Goal: Check status: Check status

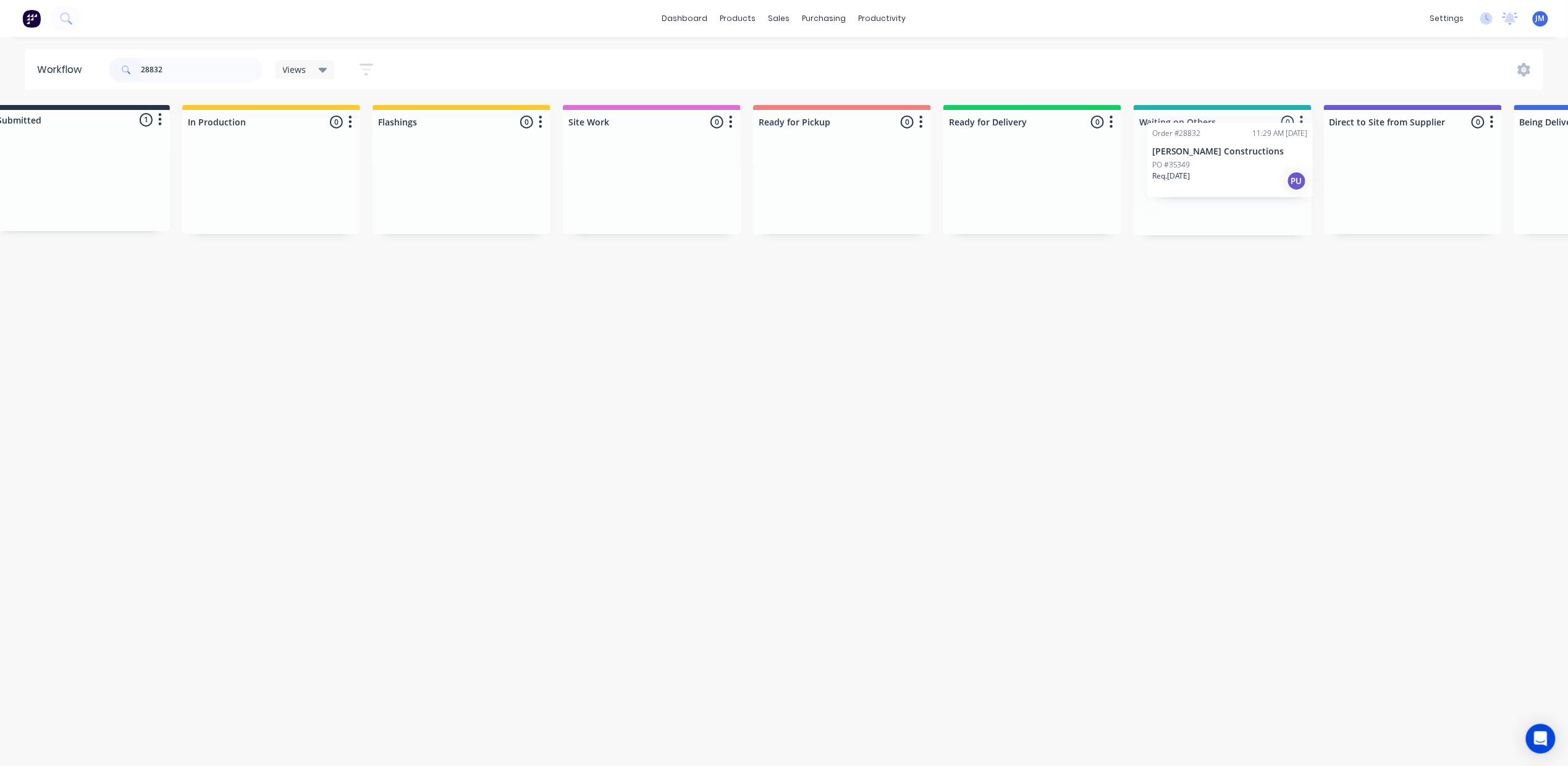
drag, startPoint x: 119, startPoint y: 178, endPoint x: 1185, endPoint y: 151, distance: 1066.3
click at [1185, 151] on div "Submitted 1 Status colour #273444 hex #273444 Save Cancel Summaries Total order…" at bounding box center [1076, 170] width 2240 height 131
type input "2"
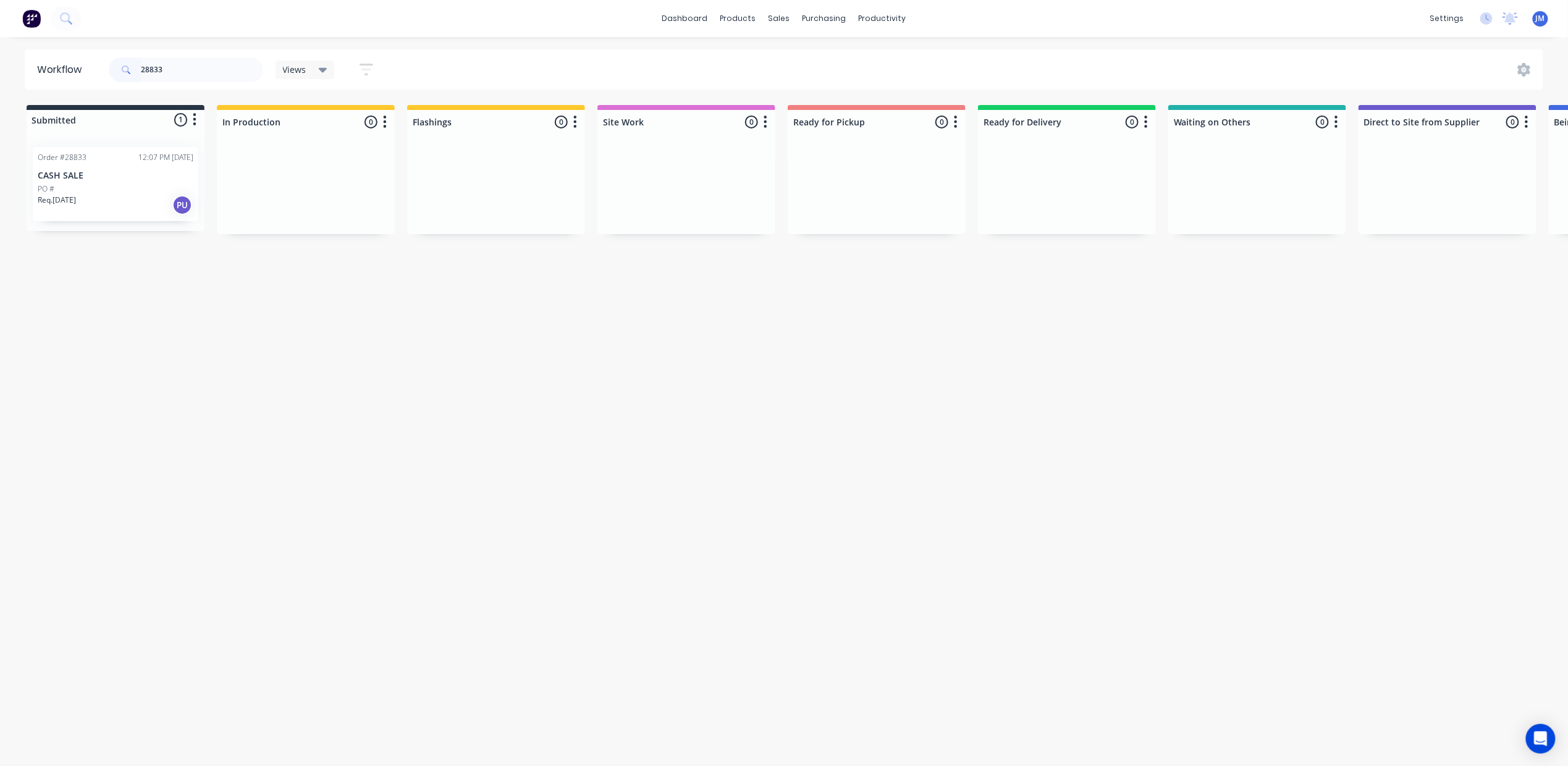
click at [84, 204] on div "Req. [DATE] PU" at bounding box center [115, 205] width 156 height 21
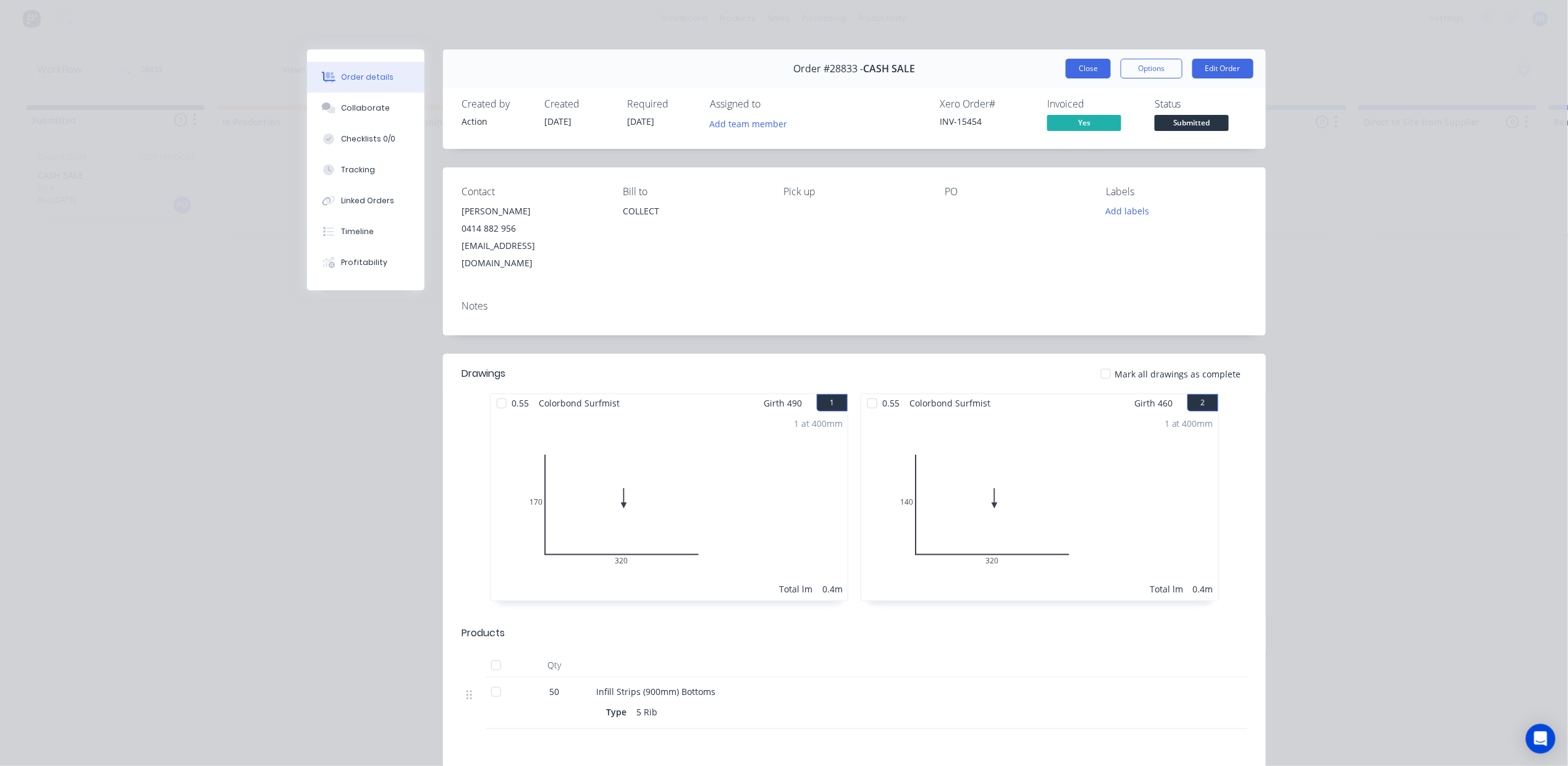
click at [1072, 70] on button "Close" at bounding box center [1088, 68] width 45 height 19
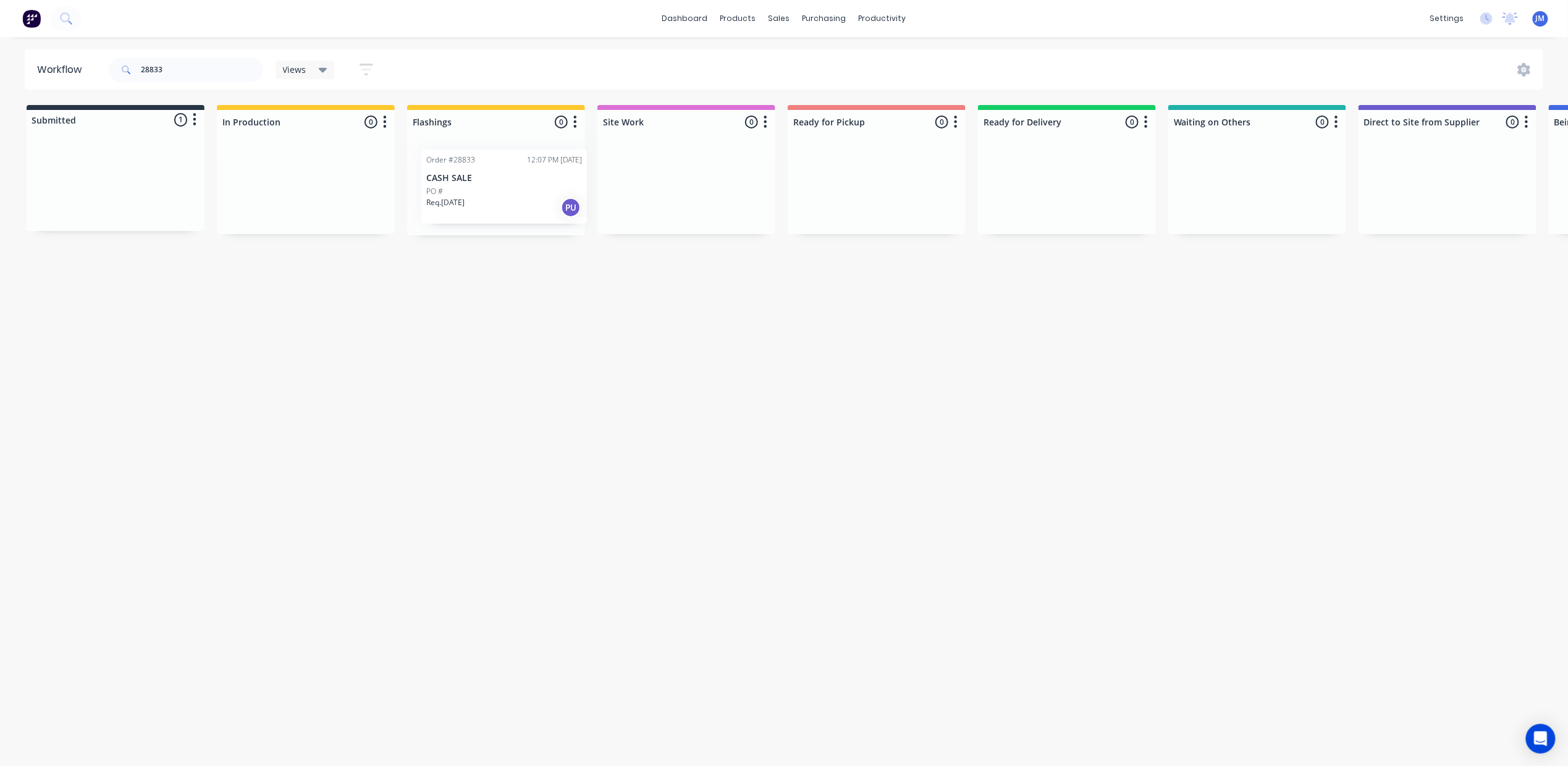
drag, startPoint x: 82, startPoint y: 195, endPoint x: 478, endPoint y: 196, distance: 396.0
click at [478, 196] on div "Submitted 1 Status colour #273444 hex #273444 Save Cancel Summaries Total order…" at bounding box center [1110, 170] width 2240 height 131
click at [209, 67] on input "28833" at bounding box center [202, 70] width 122 height 25
type input "2"
drag, startPoint x: 757, startPoint y: 208, endPoint x: 828, endPoint y: 206, distance: 71.0
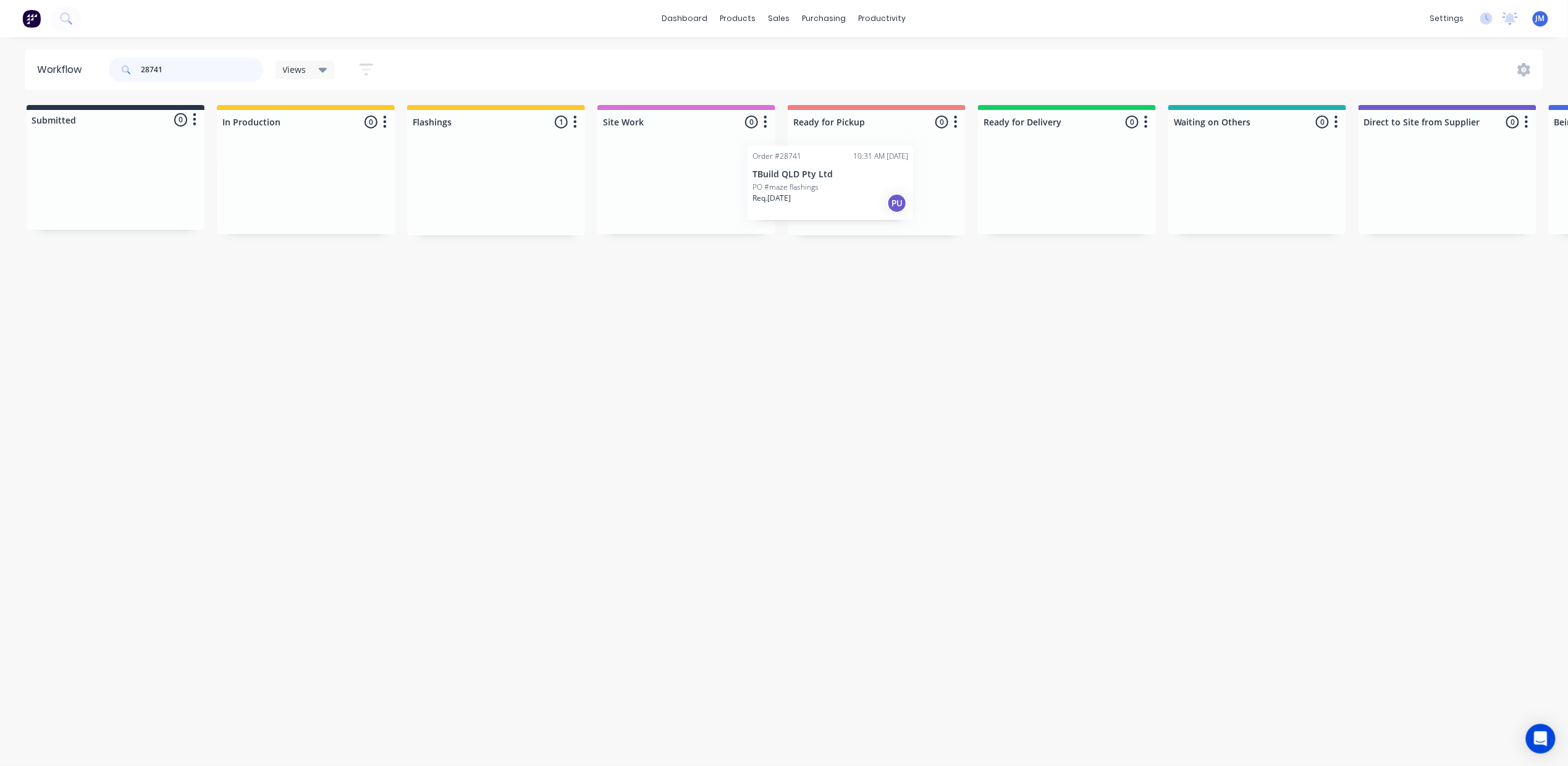
click at [826, 206] on div "Submitted 0 Status colour #273444 hex #273444 Save Cancel Summaries Total order…" at bounding box center [1110, 170] width 2240 height 131
click at [193, 68] on input "28741" at bounding box center [202, 70] width 122 height 25
type input "2"
drag, startPoint x: 900, startPoint y: 206, endPoint x: 912, endPoint y: 208, distance: 12.2
click at [939, 319] on div "Mark as Picked Up" at bounding box center [974, 325] width 125 height 26
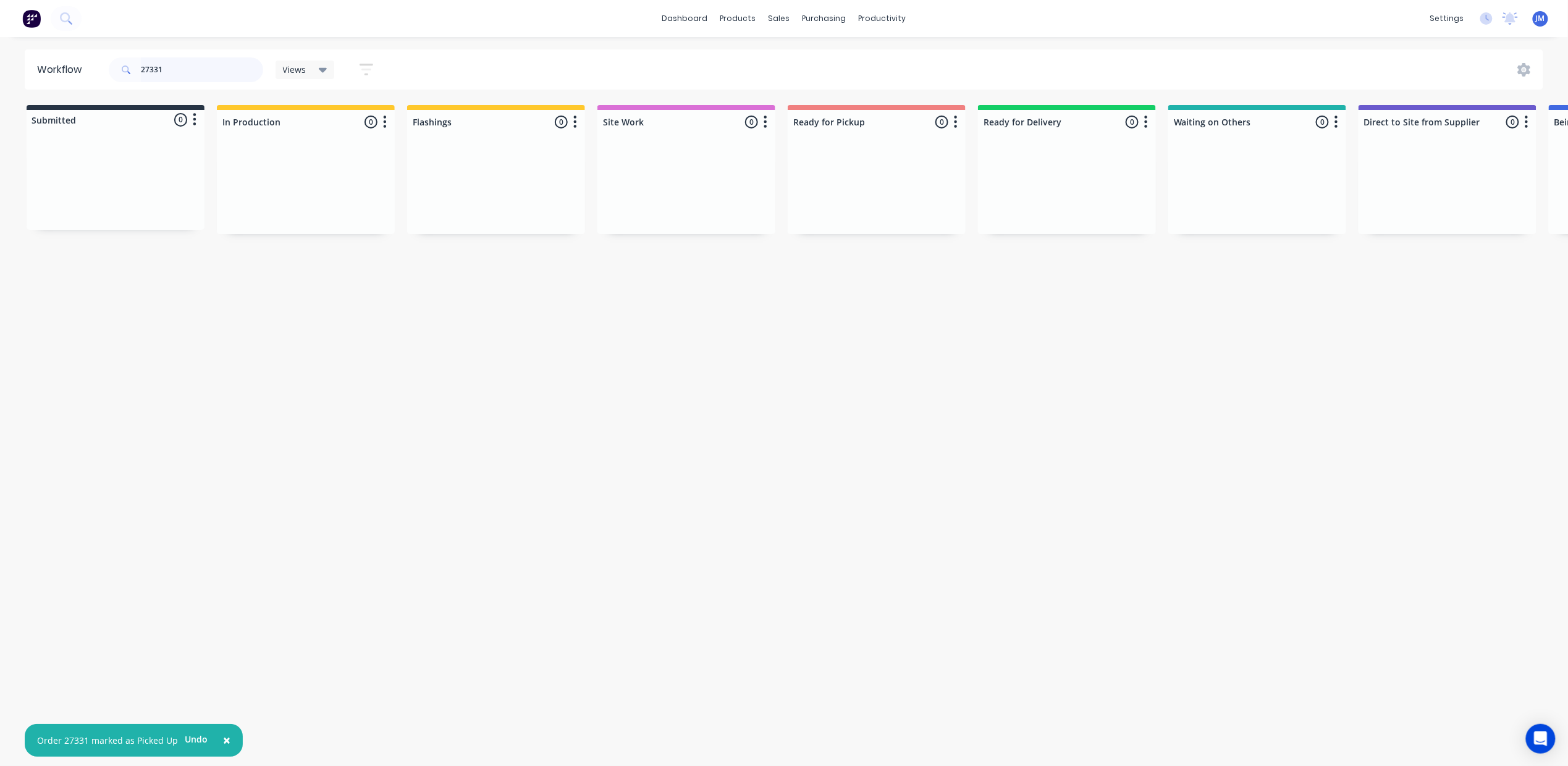
drag, startPoint x: 181, startPoint y: 72, endPoint x: 176, endPoint y: 65, distance: 8.6
click at [181, 72] on input "27331" at bounding box center [202, 70] width 122 height 25
drag, startPoint x: 107, startPoint y: 187, endPoint x: 839, endPoint y: 156, distance: 732.7
click at [839, 156] on div "Submitted 1 Status colour #273444 hex #273444 Save Cancel Summaries Total order…" at bounding box center [1110, 170] width 2240 height 131
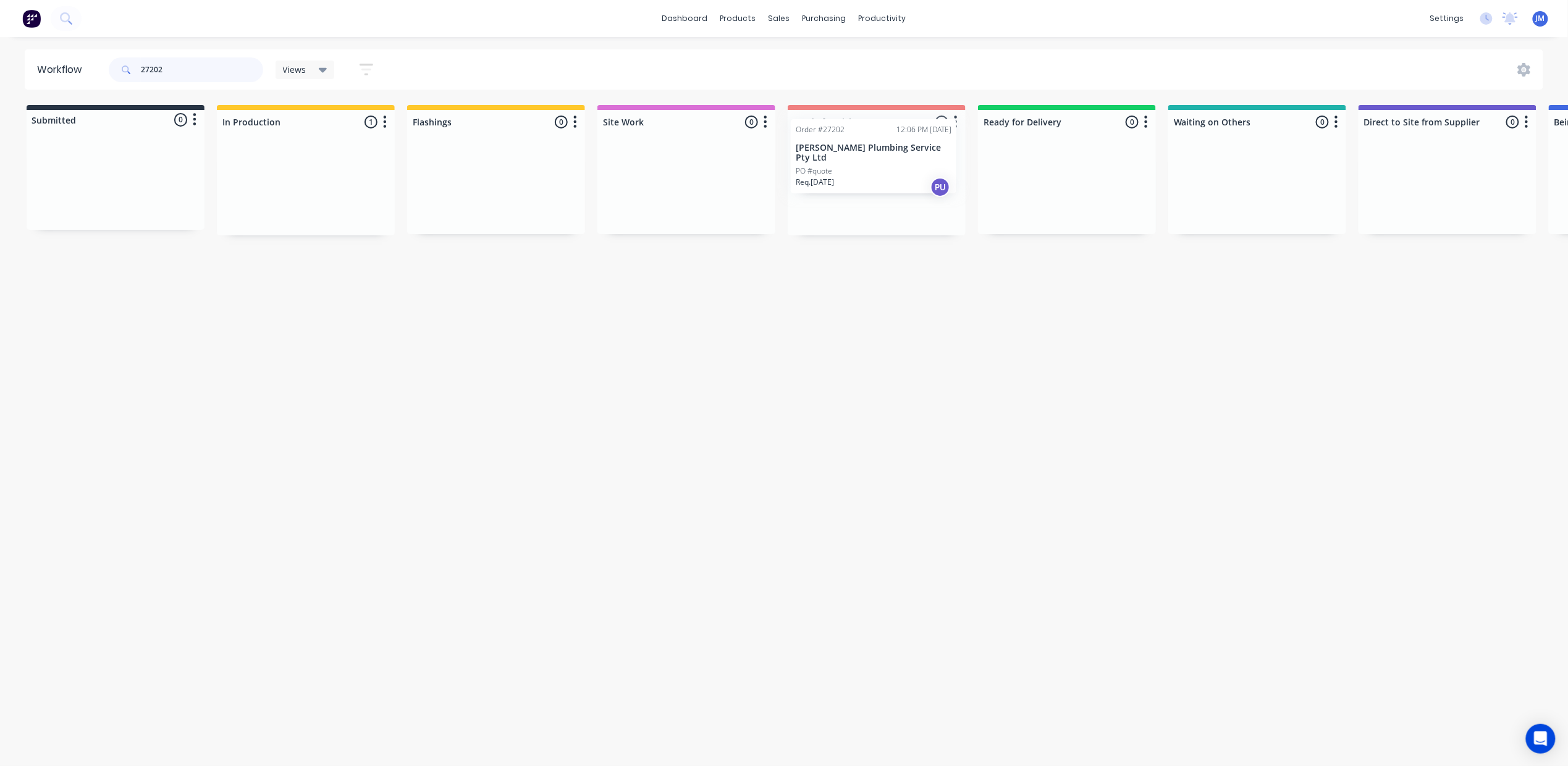
drag, startPoint x: 290, startPoint y: 179, endPoint x: 862, endPoint y: 134, distance: 573.8
click at [861, 145] on div "Submitted 0 Status colour #273444 hex #273444 Save Cancel Summaries Total order…" at bounding box center [1110, 170] width 2240 height 131
click at [945, 312] on div "Mark as Picked Up" at bounding box center [948, 311] width 125 height 26
click at [185, 78] on input "28754" at bounding box center [202, 70] width 122 height 25
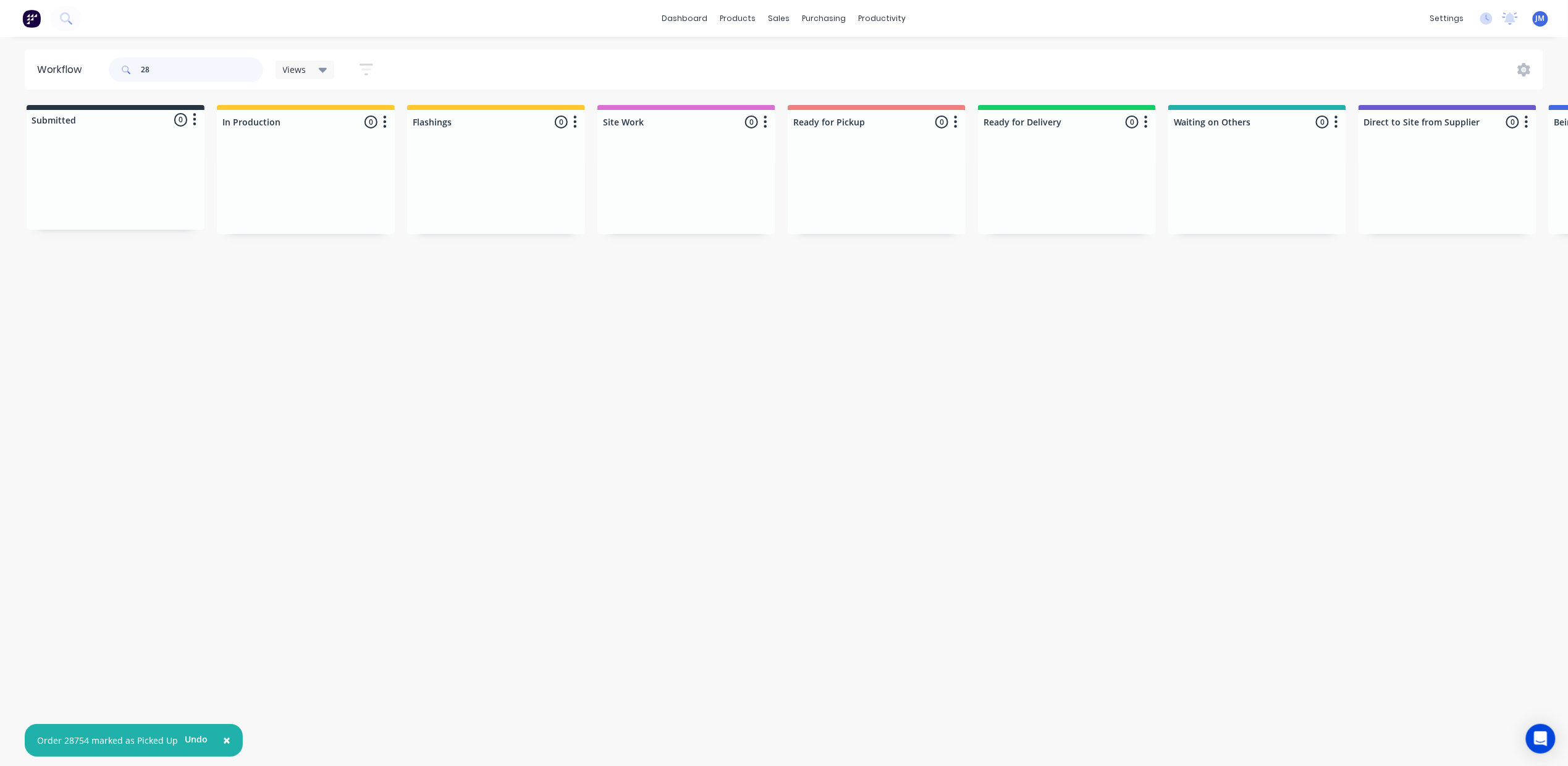
type input "2"
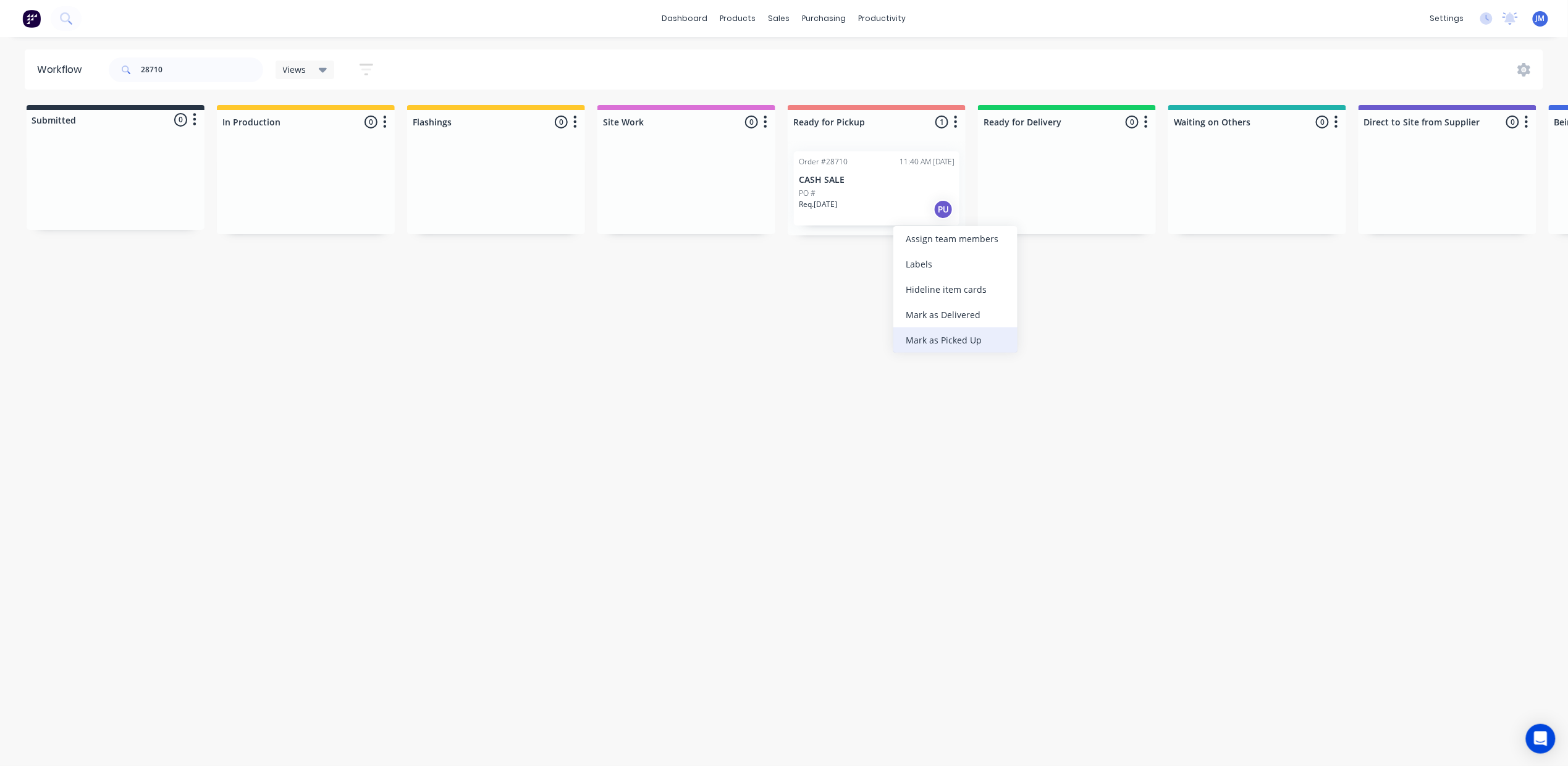
click at [970, 341] on div "Mark as Picked Up" at bounding box center [956, 340] width 125 height 26
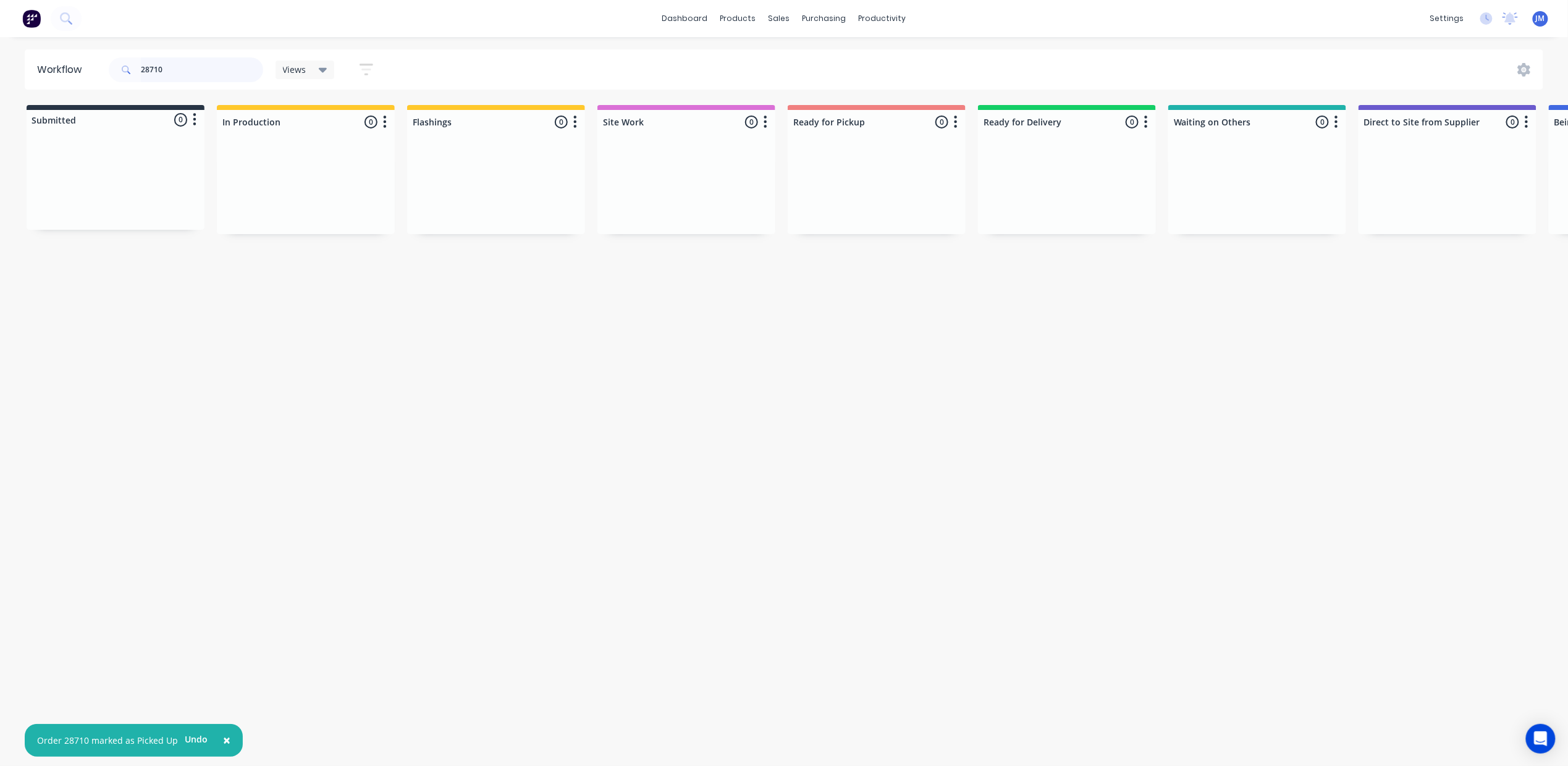
click at [188, 61] on input "28710" at bounding box center [202, 70] width 122 height 25
drag, startPoint x: 843, startPoint y: 202, endPoint x: 853, endPoint y: 202, distance: 10.0
click at [879, 319] on div "Mark as Picked Up" at bounding box center [906, 319] width 125 height 26
drag, startPoint x: 181, startPoint y: 72, endPoint x: 188, endPoint y: 70, distance: 7.3
click at [184, 70] on input "28783" at bounding box center [202, 70] width 122 height 25
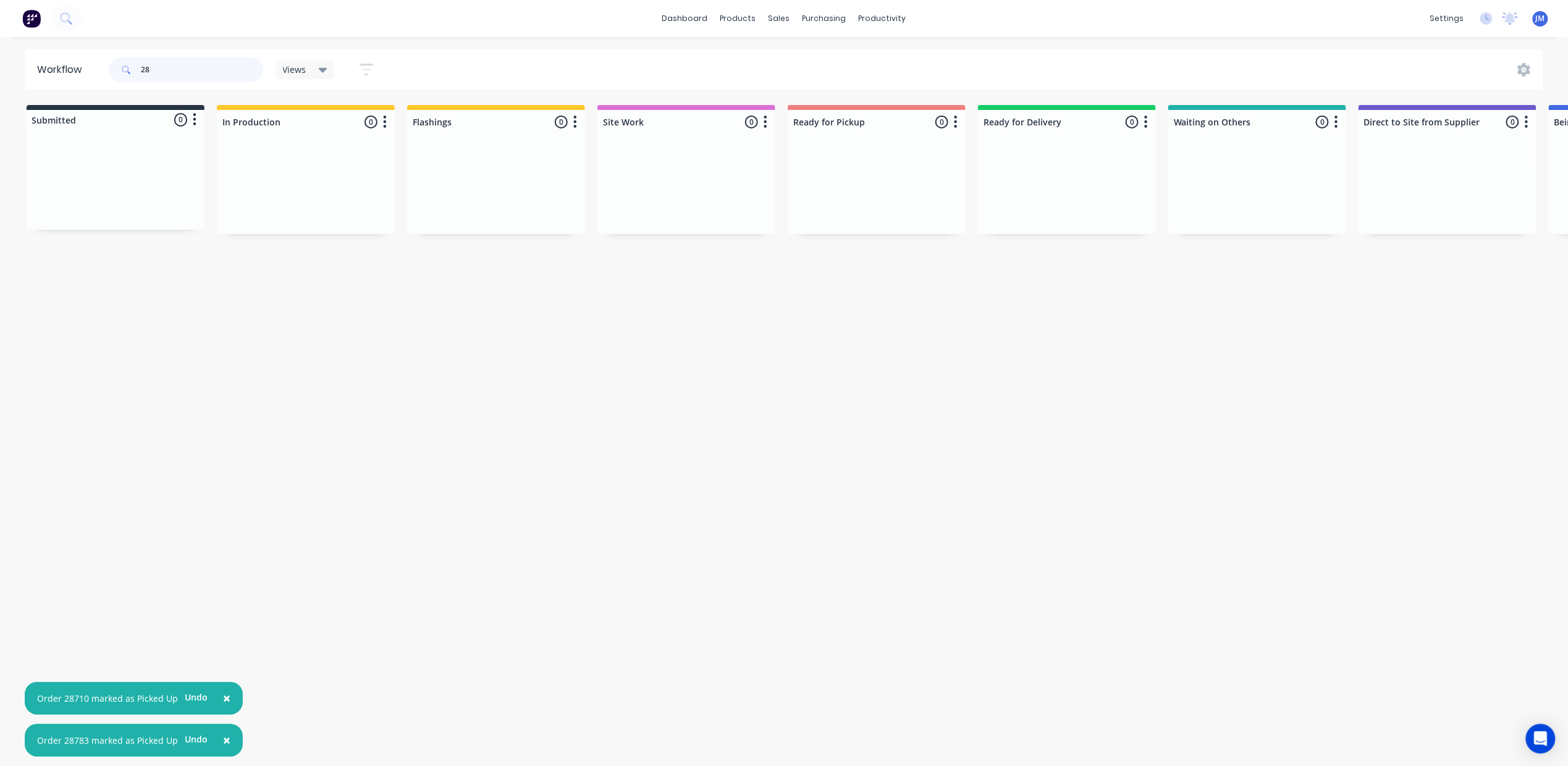
type input "2"
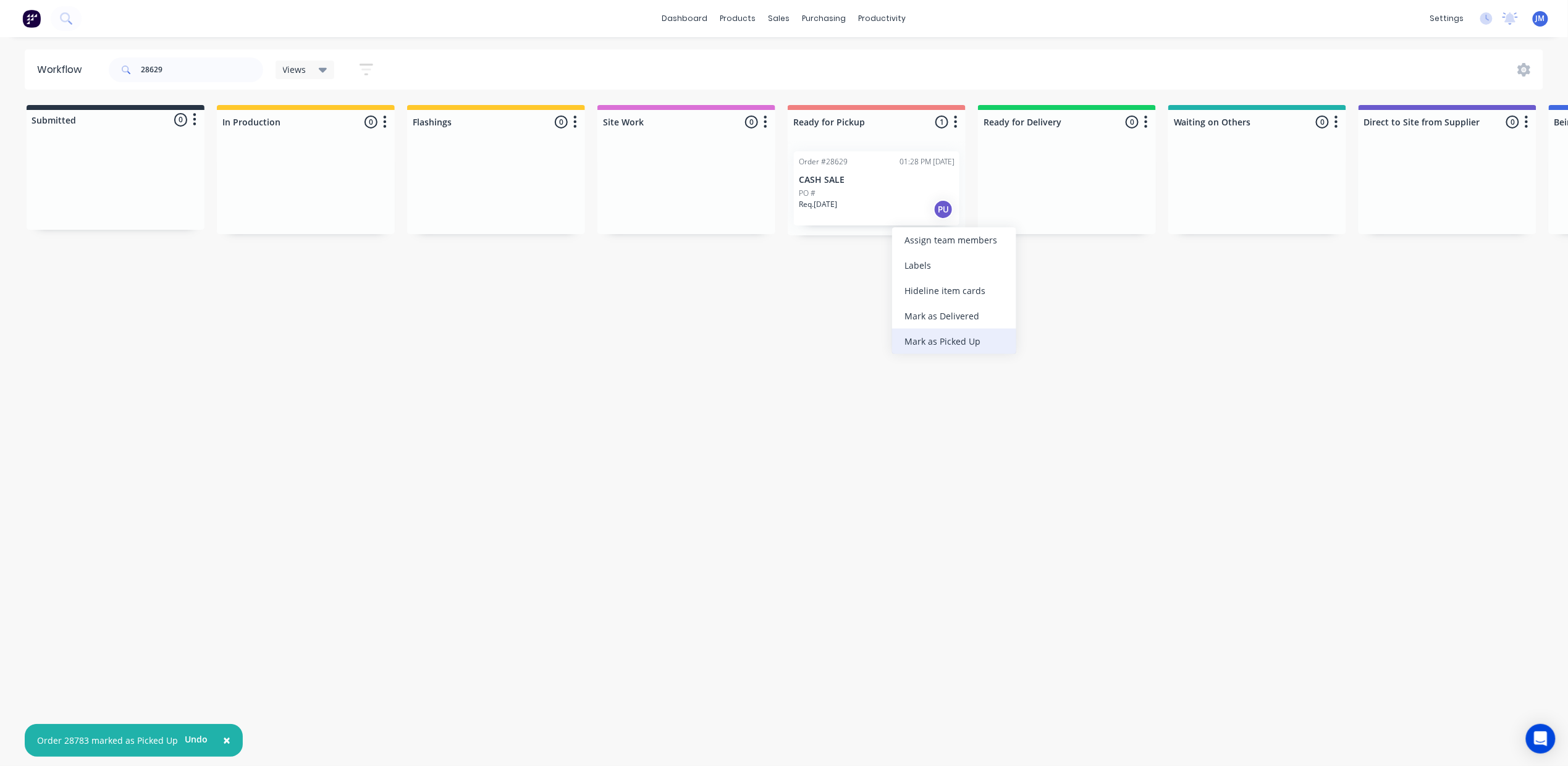
click at [954, 344] on div "Mark as Picked Up" at bounding box center [954, 341] width 125 height 26
drag, startPoint x: 204, startPoint y: 68, endPoint x: 196, endPoint y: 65, distance: 8.5
click at [204, 67] on input "28629" at bounding box center [202, 70] width 122 height 25
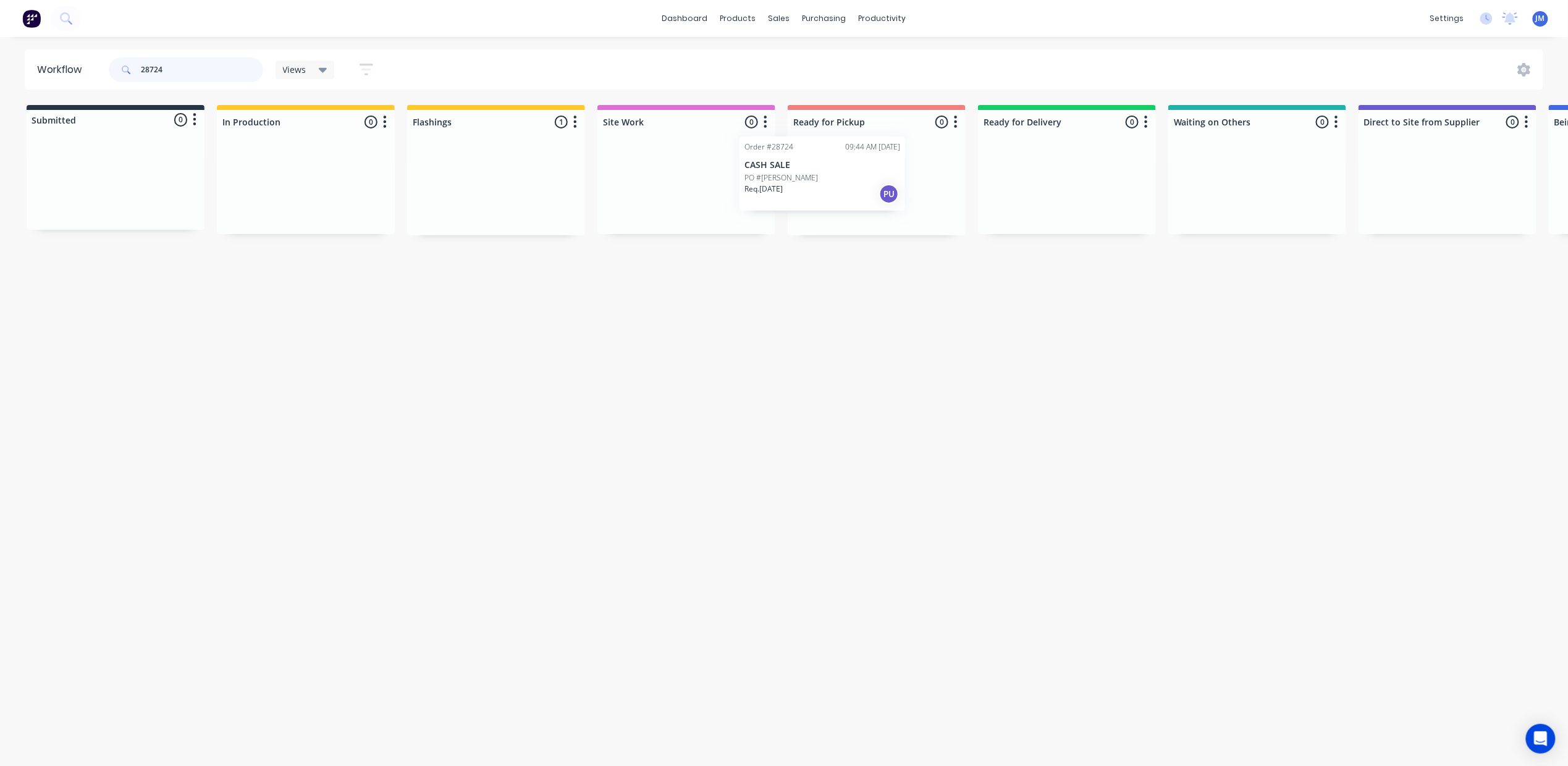
drag, startPoint x: 492, startPoint y: 188, endPoint x: 853, endPoint y: 160, distance: 362.1
click at [840, 168] on div "Submitted 0 Status colour #273444 hex #273444 Save Cancel Summaries Total order…" at bounding box center [1110, 170] width 2240 height 131
type input "2"
type input "t"
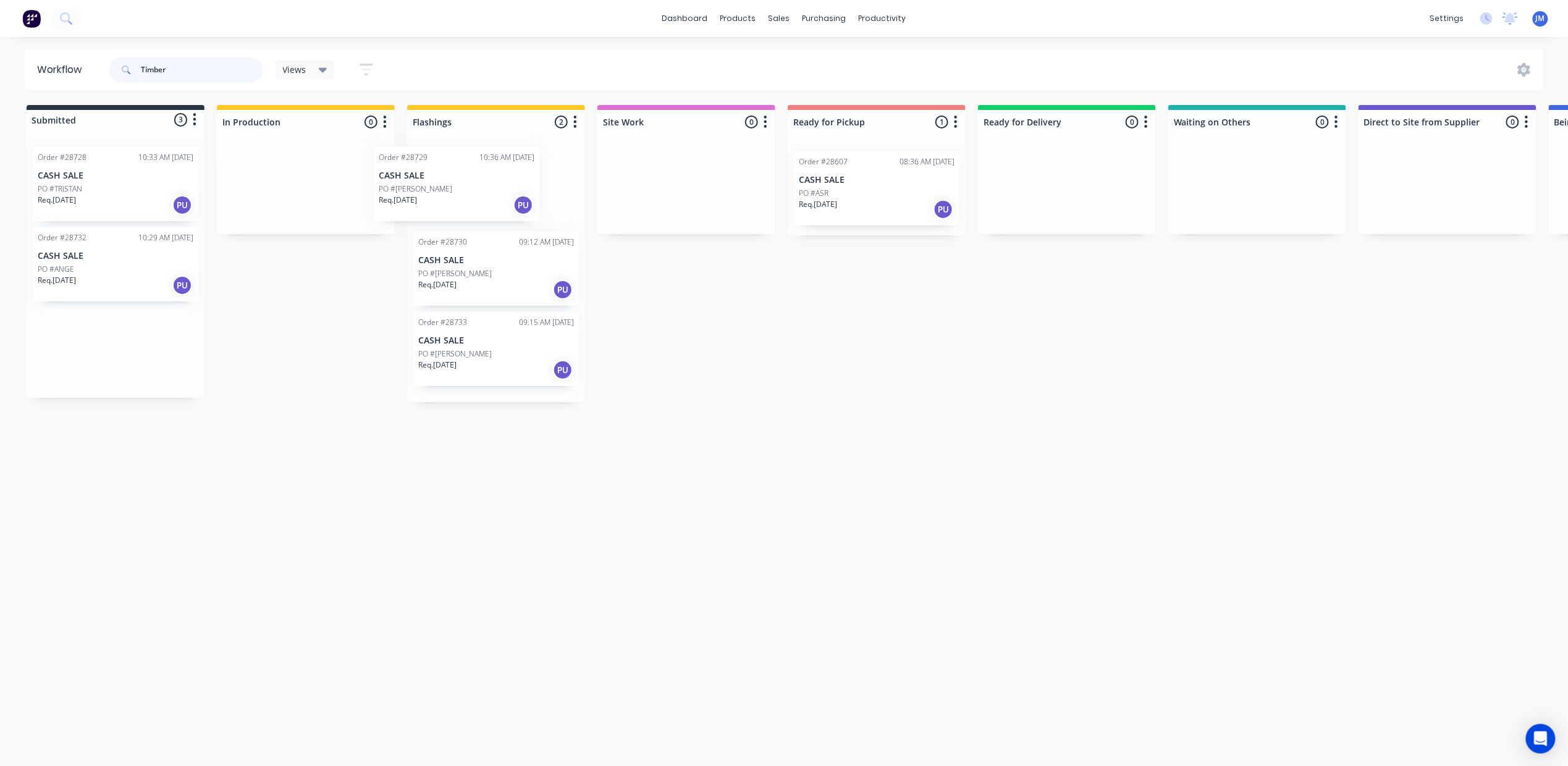
drag, startPoint x: 139, startPoint y: 272, endPoint x: 502, endPoint y: 172, distance: 376.5
click at [502, 172] on div "Submitted 3 Status colour #273444 hex #273444 Save Cancel Summaries Total order…" at bounding box center [1110, 254] width 2240 height 297
drag, startPoint x: 77, startPoint y: 202, endPoint x: 431, endPoint y: 160, distance: 356.5
click at [431, 160] on div "Submitted 2 Status colour #273444 hex #273444 Save Cancel Summaries Total order…" at bounding box center [1110, 293] width 2240 height 378
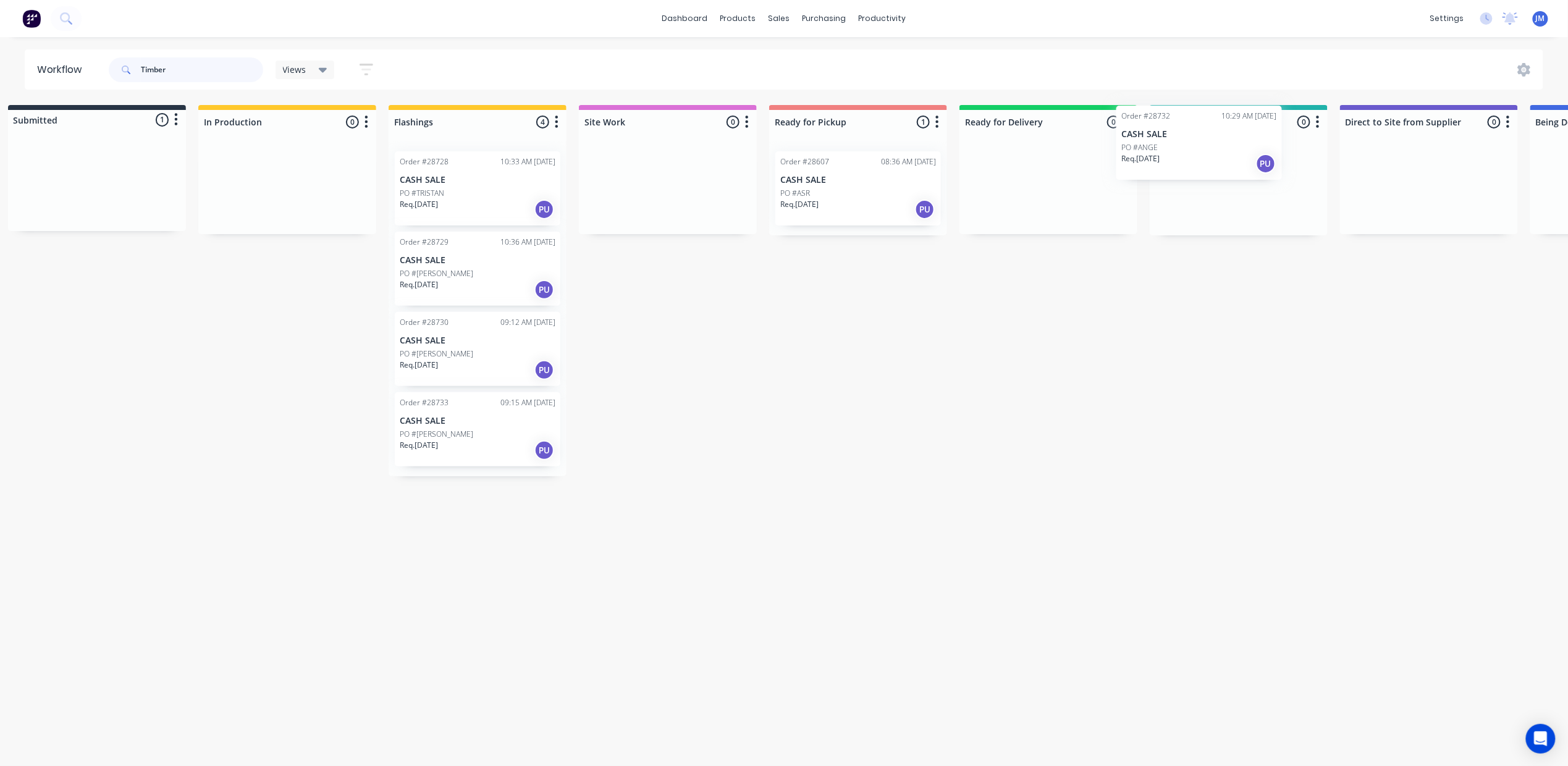
drag, startPoint x: 124, startPoint y: 198, endPoint x: 1246, endPoint y: 168, distance: 1122.4
click at [1244, 167] on div "Submitted 1 Status colour #273444 hex #273444 Save Cancel Summaries Total order…" at bounding box center [1092, 290] width 2240 height 371
type input "T"
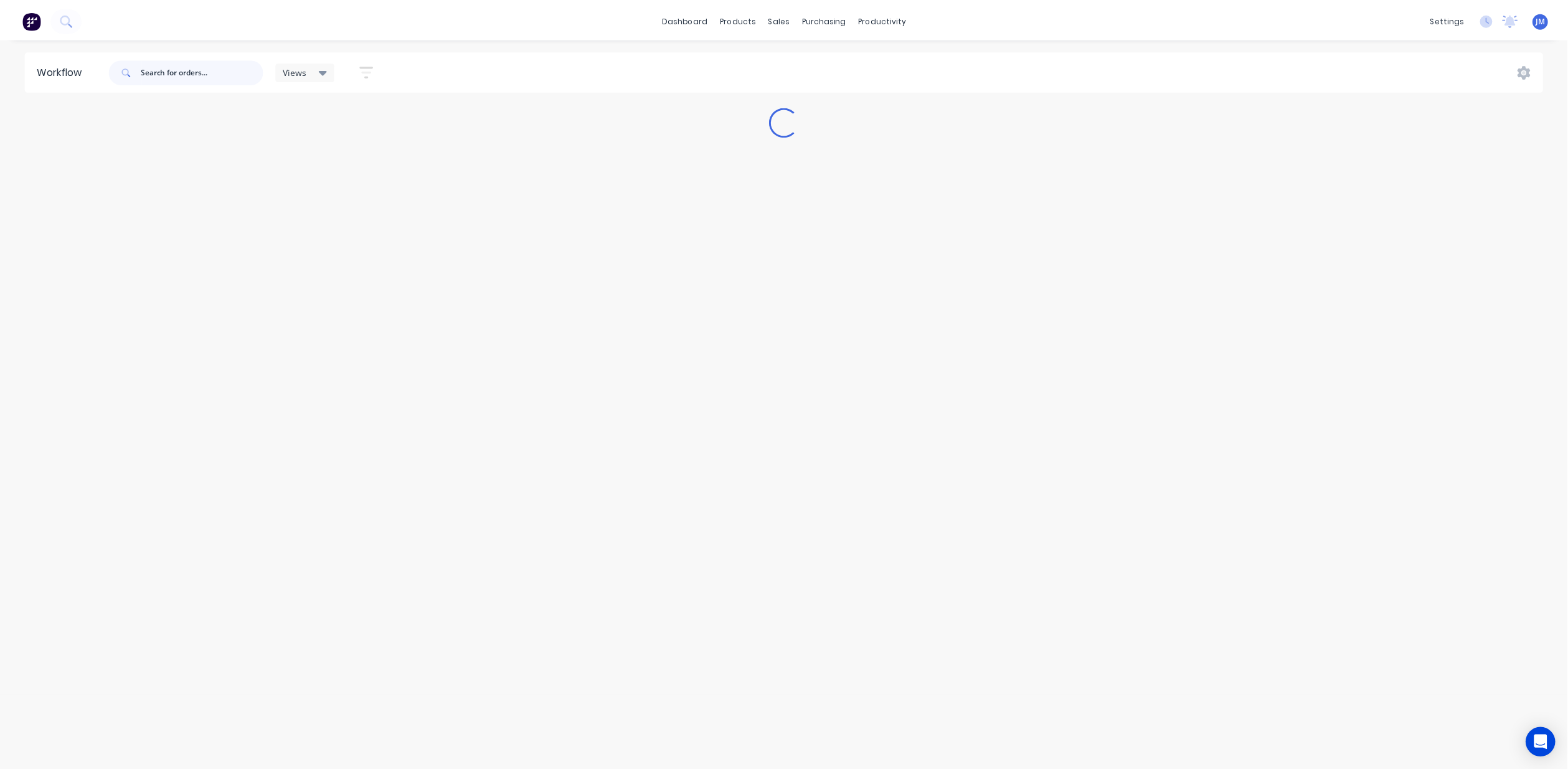
scroll to position [0, 0]
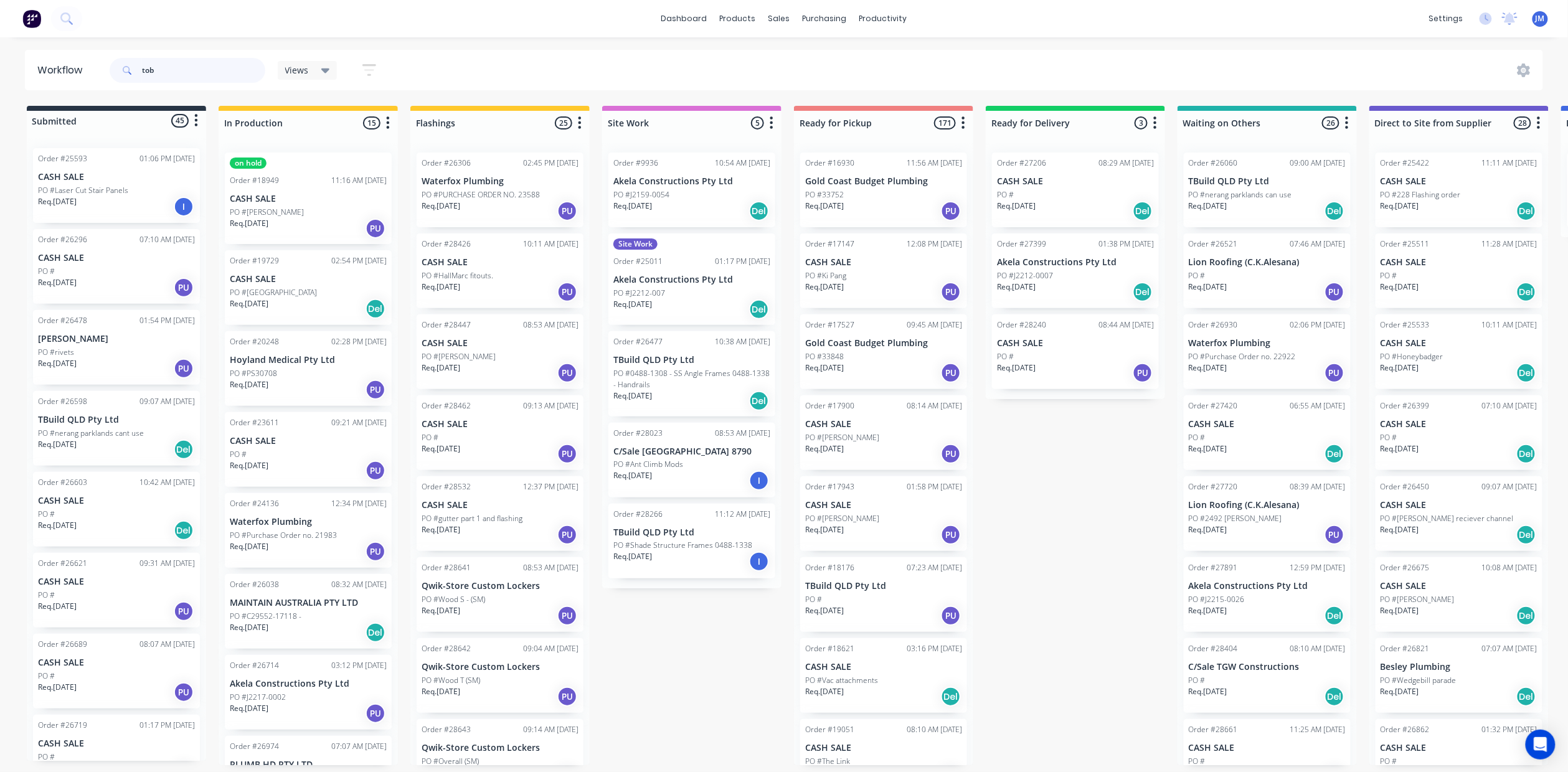
type input "[PERSON_NAME]"
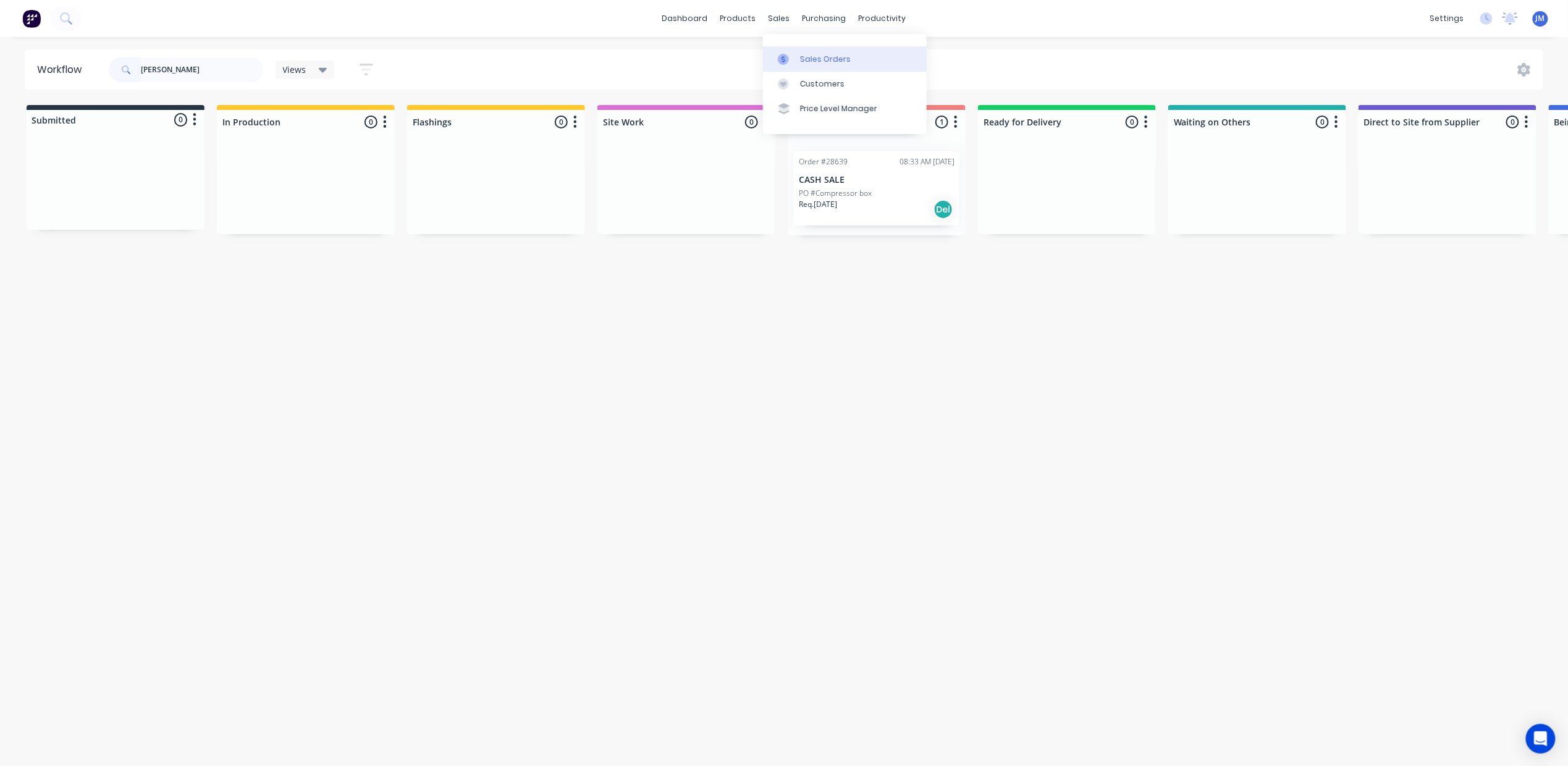
click at [795, 58] on div at bounding box center [787, 59] width 19 height 11
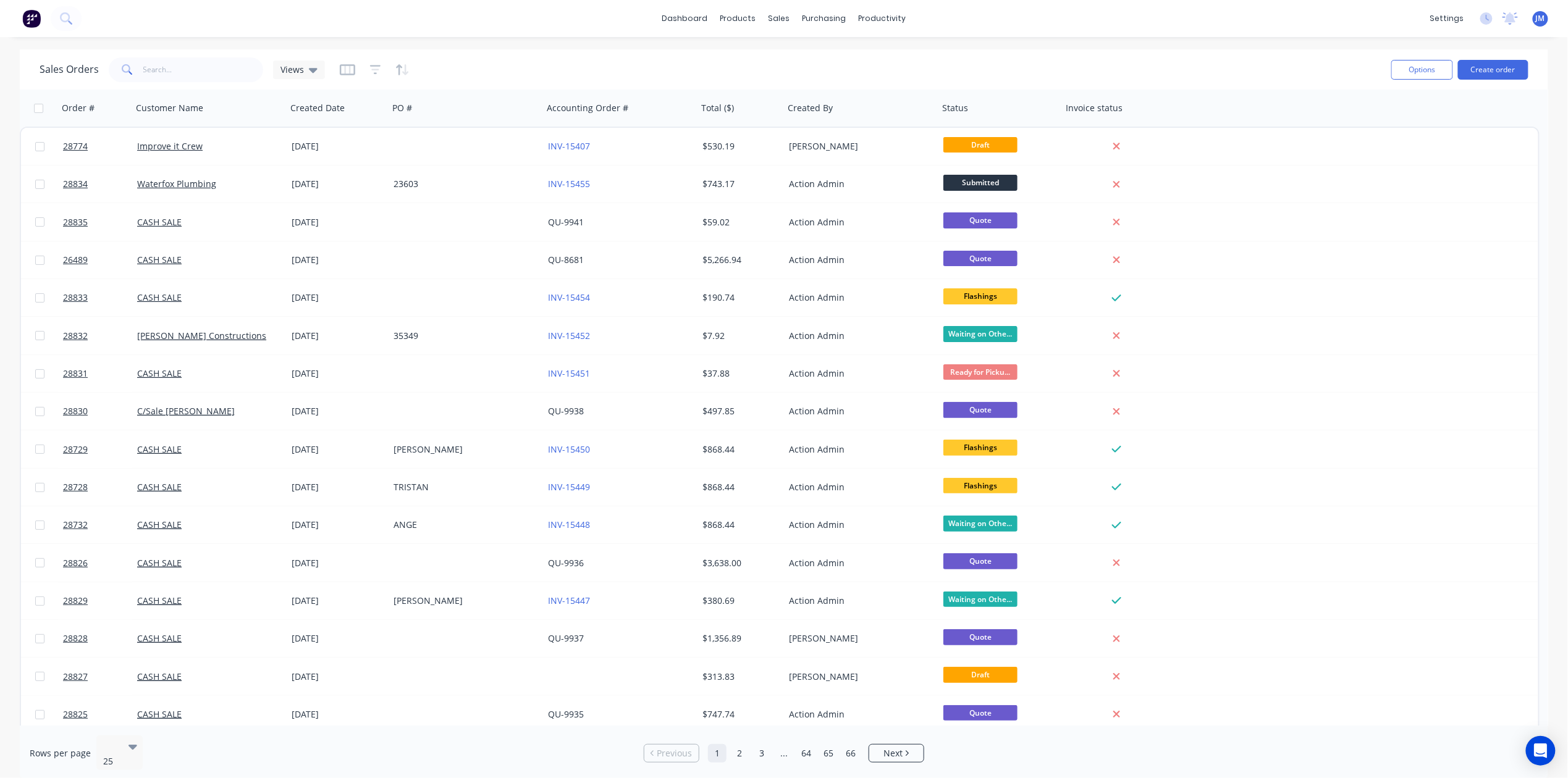
click at [208, 55] on div "Sales Orders Views" at bounding box center [710, 69] width 1342 height 30
click at [205, 65] on input "text" at bounding box center [203, 70] width 121 height 25
type input "[PERSON_NAME]"
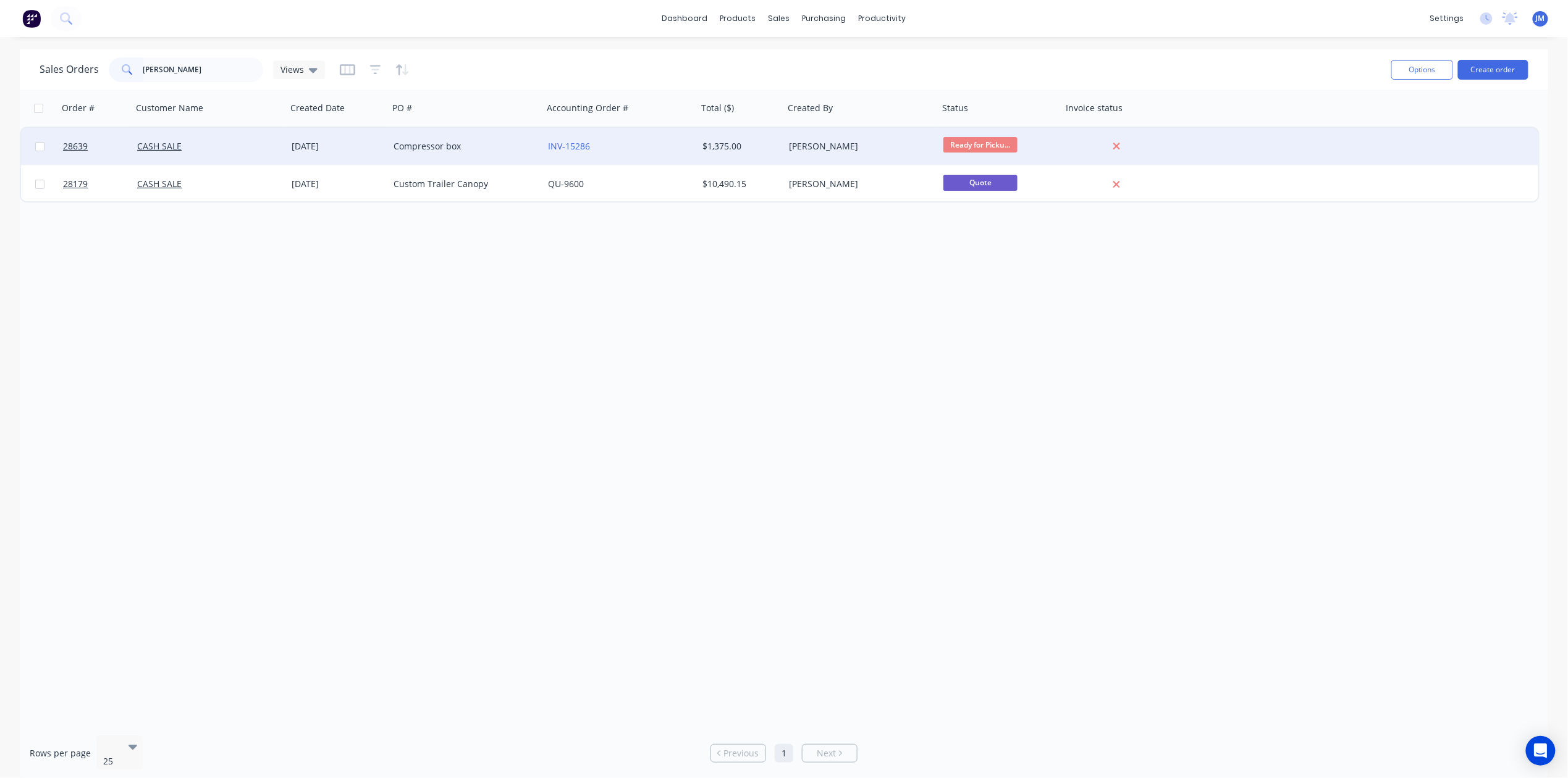
click at [742, 151] on div "$1,375.00" at bounding box center [739, 146] width 73 height 12
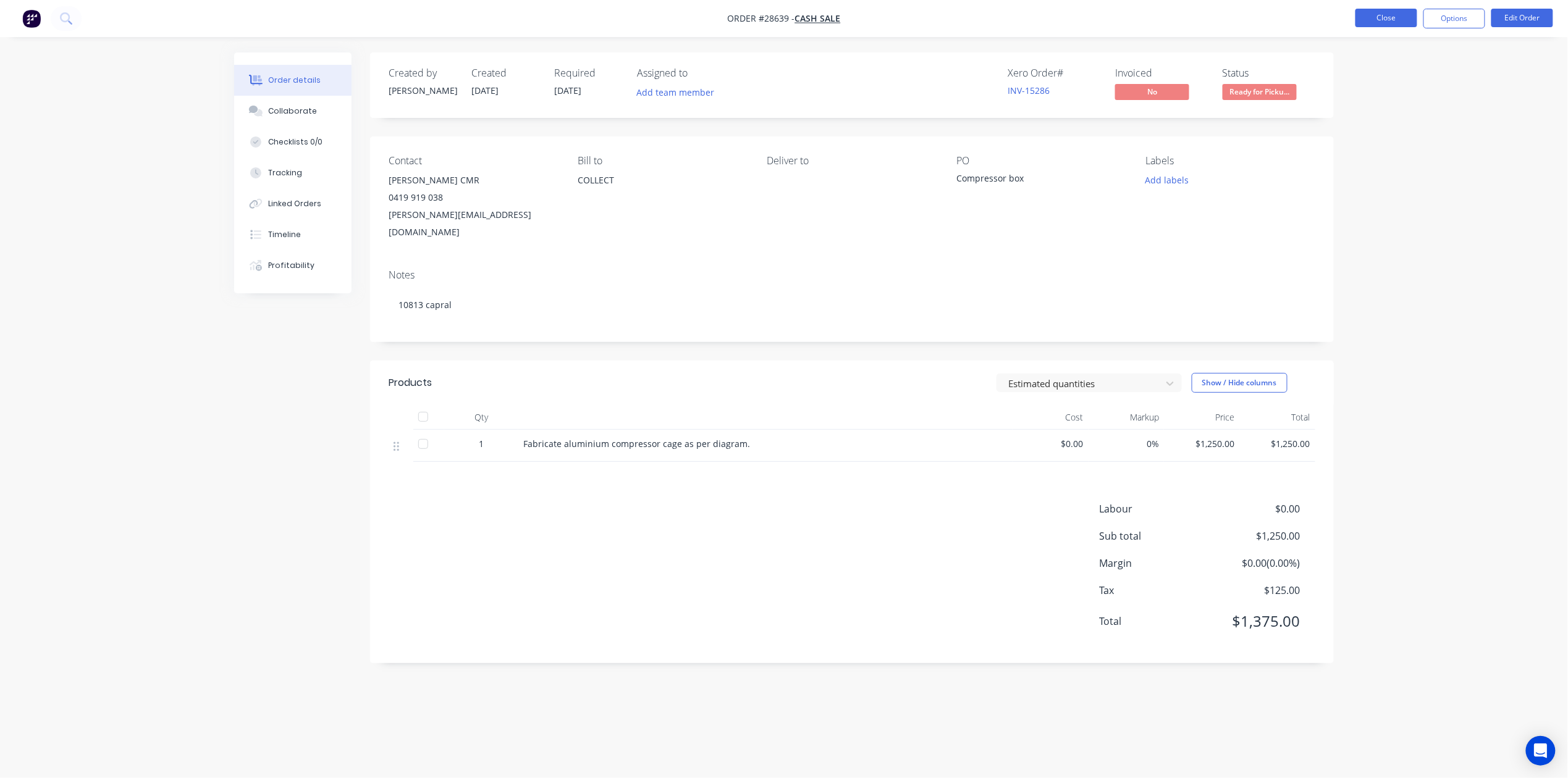
click at [1372, 13] on button "Close" at bounding box center [1386, 18] width 61 height 19
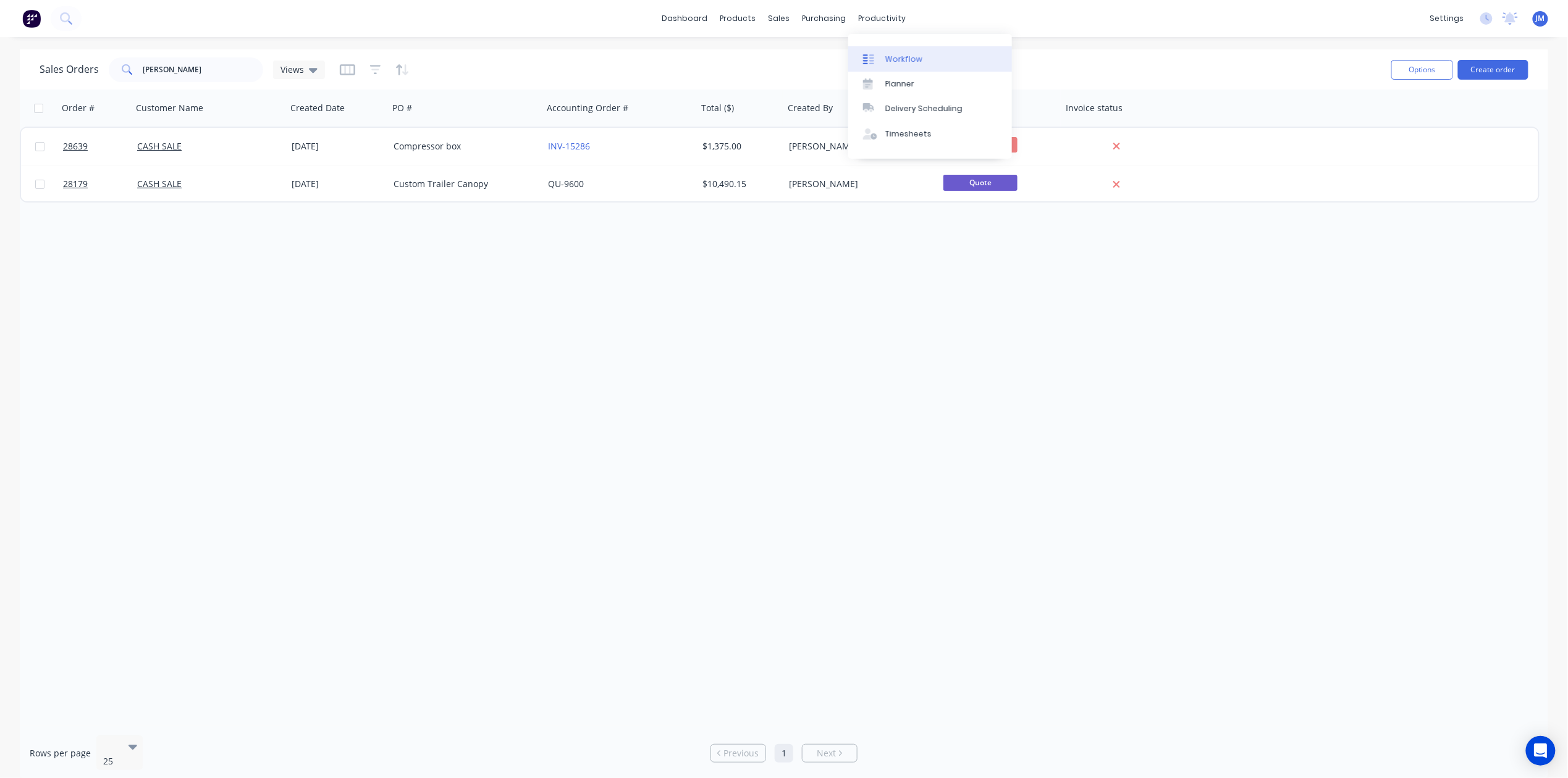
click at [900, 52] on link "Workflow" at bounding box center [930, 59] width 163 height 25
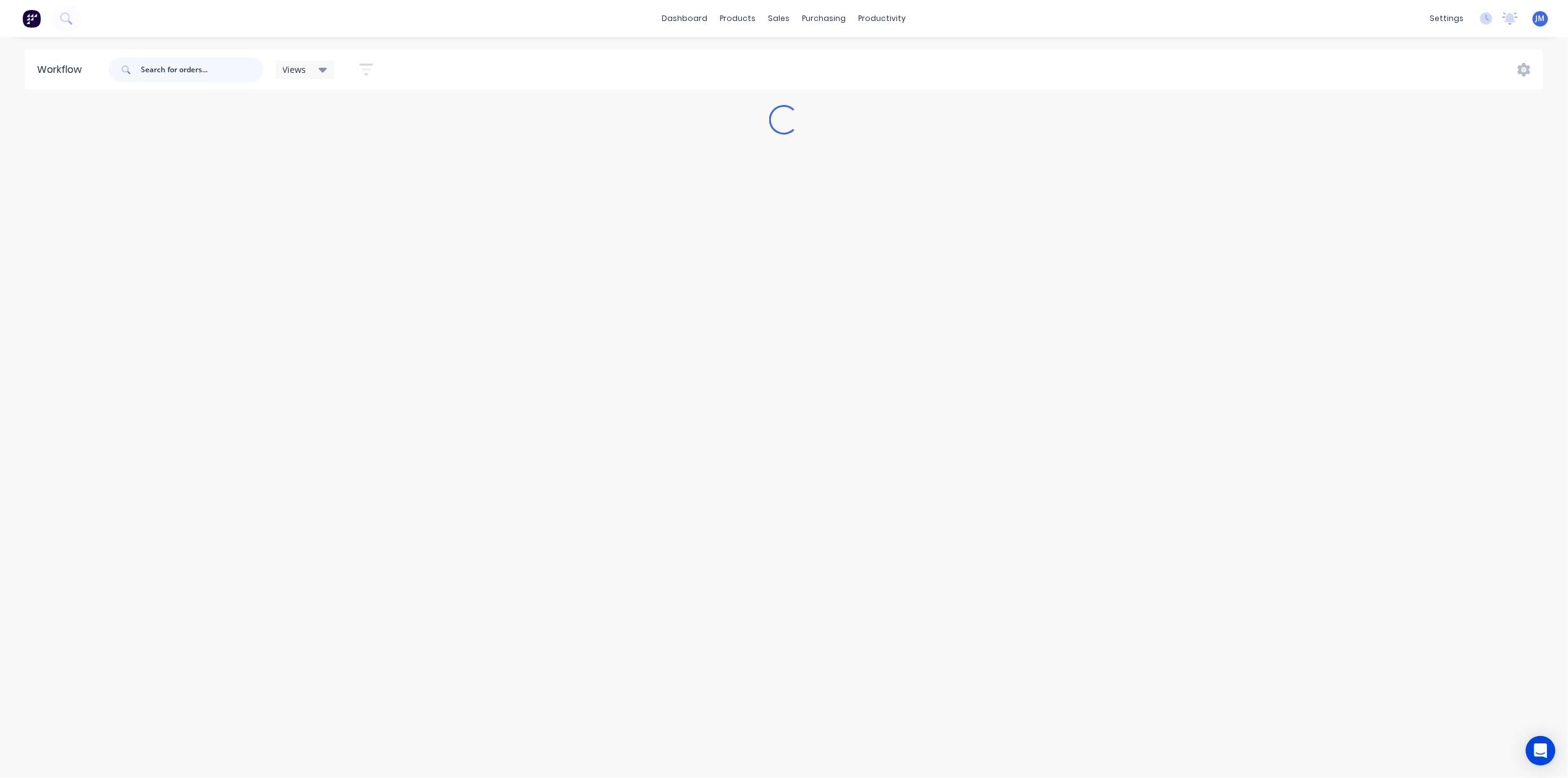
click at [181, 67] on input "text" at bounding box center [202, 70] width 122 height 25
